Goal: Book appointment/travel/reservation

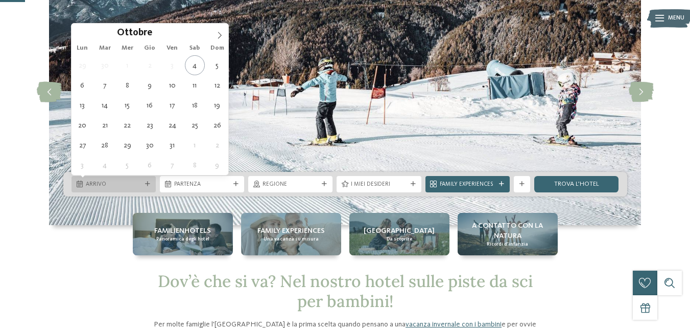
click at [109, 179] on div "Arrivo" at bounding box center [114, 184] width 84 height 16
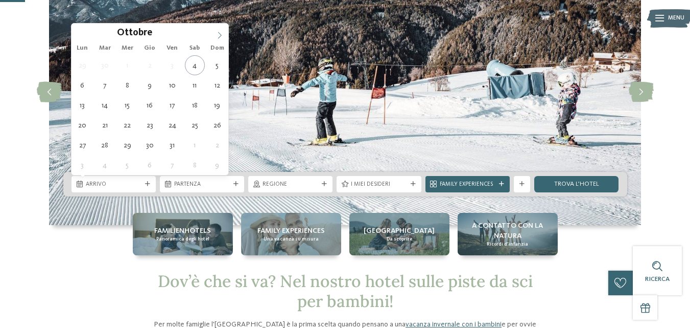
click at [222, 32] on icon at bounding box center [219, 35] width 7 height 7
type input "****"
click at [222, 32] on icon at bounding box center [219, 35] width 7 height 7
type div "[DATE]"
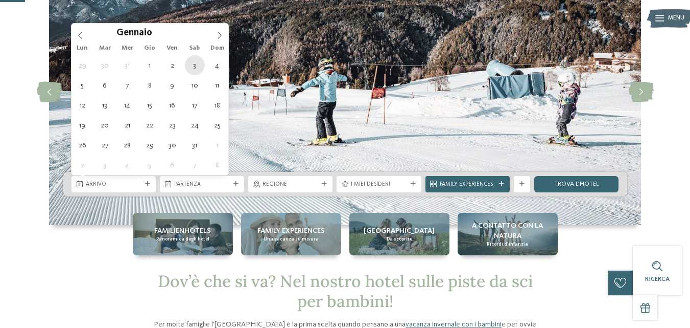
type input "****"
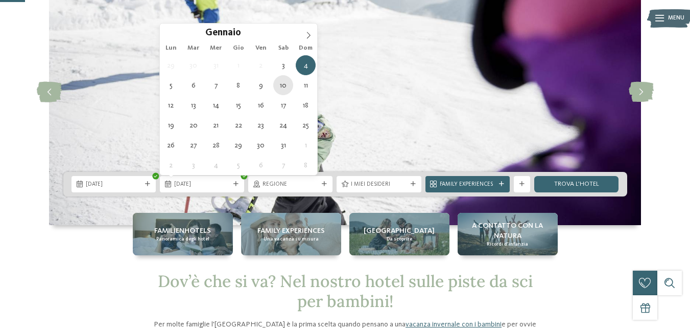
type div "[DATE]"
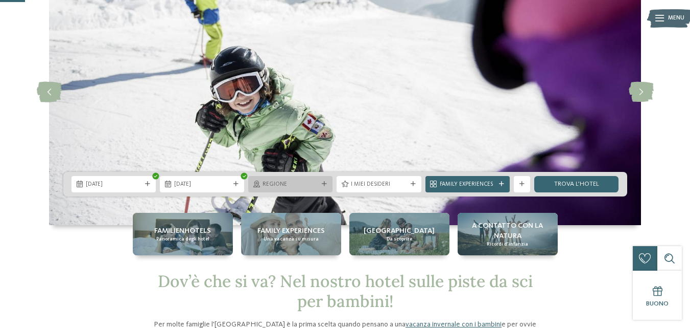
click at [322, 183] on icon at bounding box center [324, 183] width 5 height 5
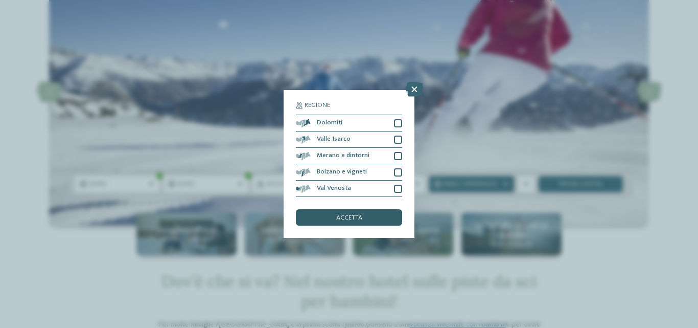
click at [357, 215] on span "accetta" at bounding box center [349, 218] width 26 height 7
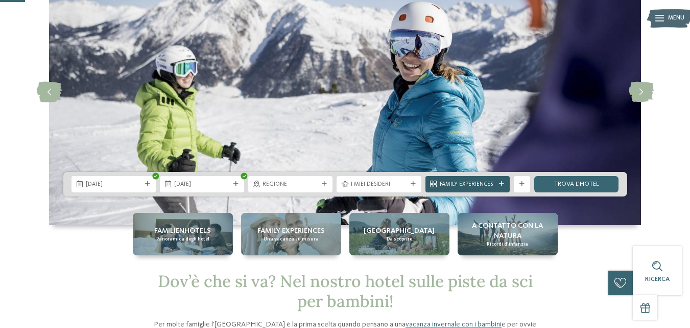
click at [470, 184] on span "Family Experiences" at bounding box center [468, 184] width 56 height 8
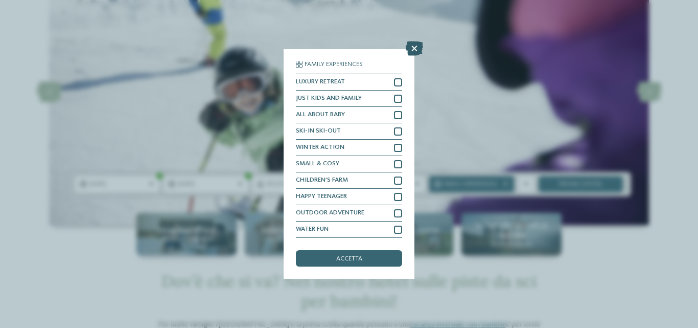
click at [413, 50] on icon at bounding box center [414, 48] width 17 height 14
